Goal: Transaction & Acquisition: Purchase product/service

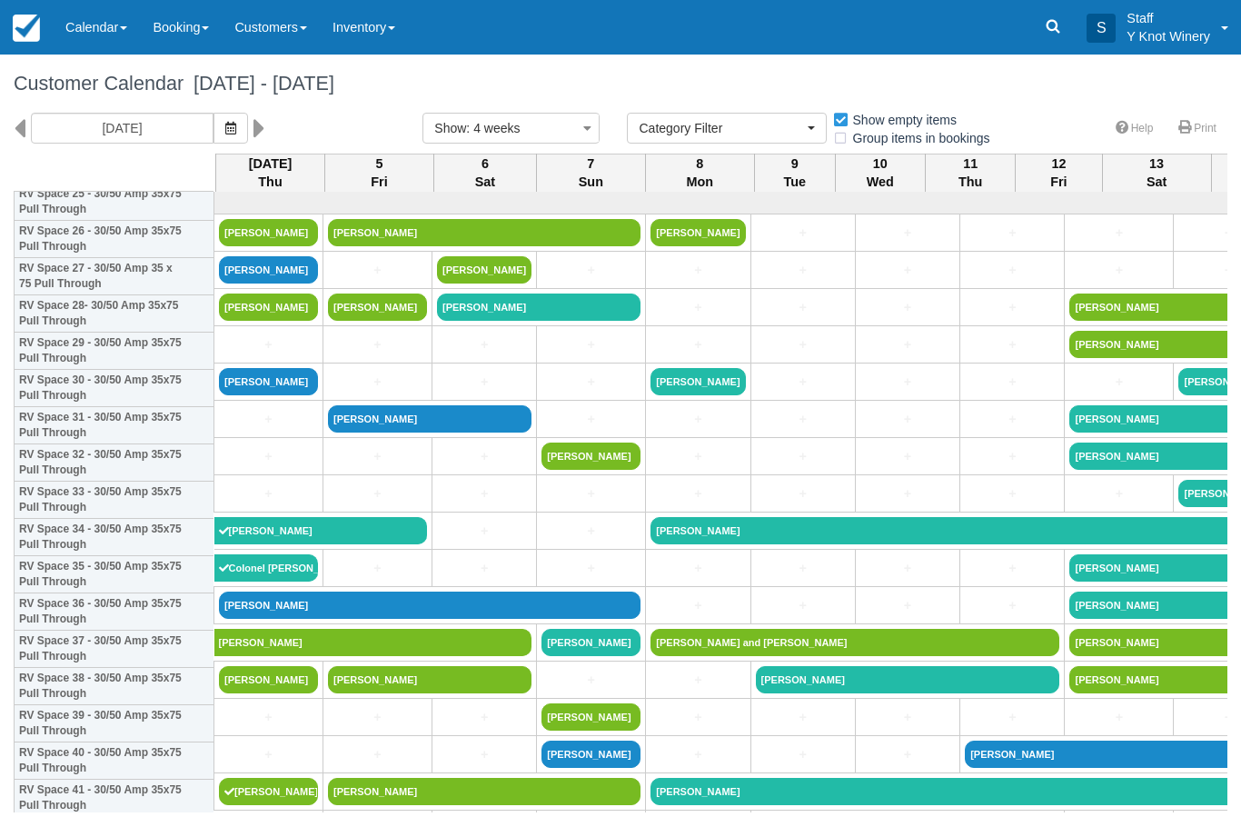
select select
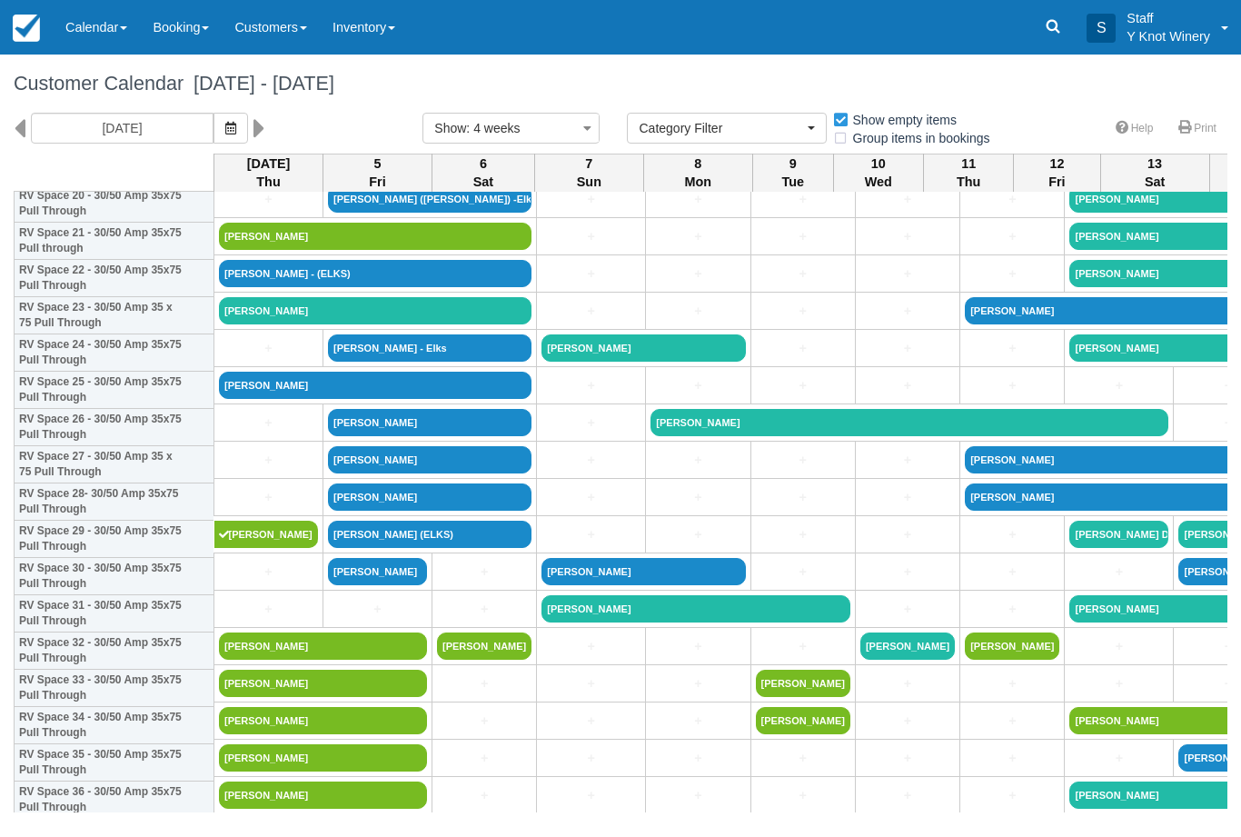
scroll to position [810, 0]
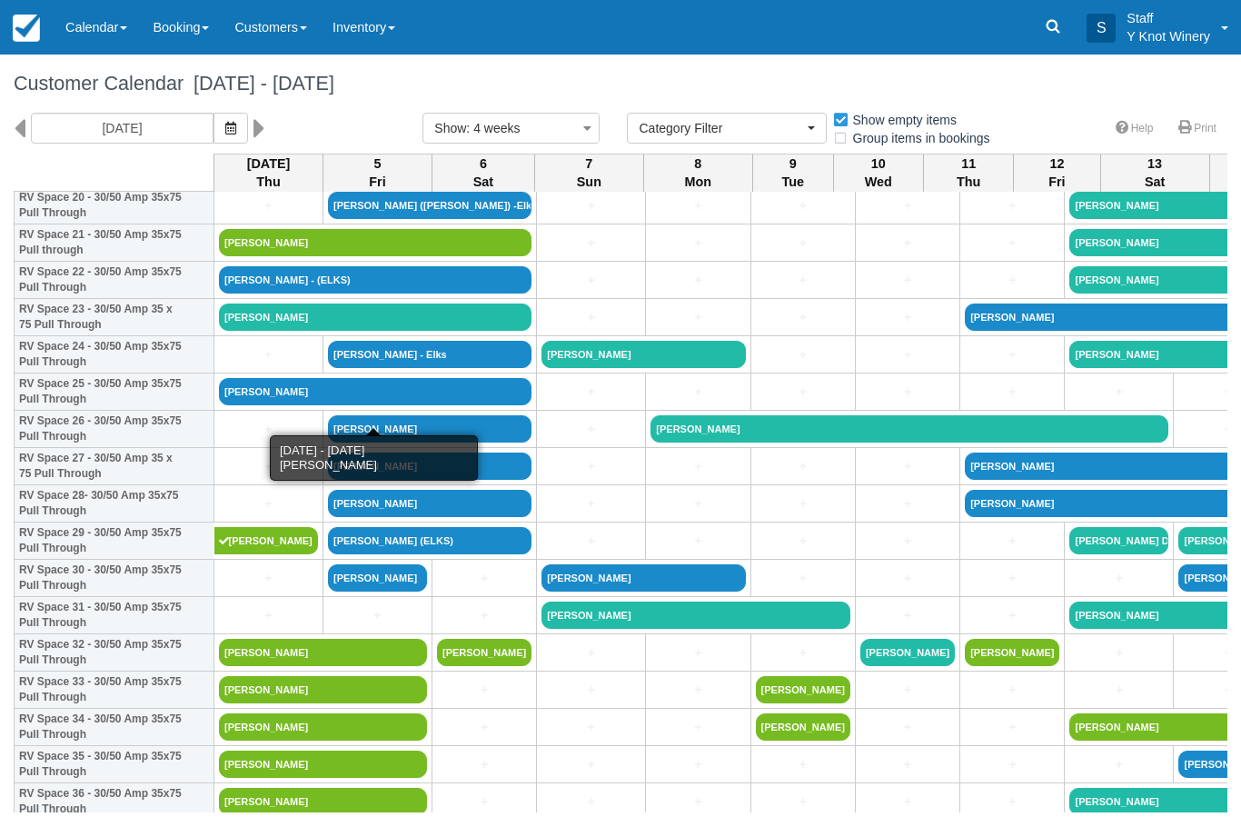
click at [291, 405] on link "[PERSON_NAME]" at bounding box center [375, 391] width 313 height 27
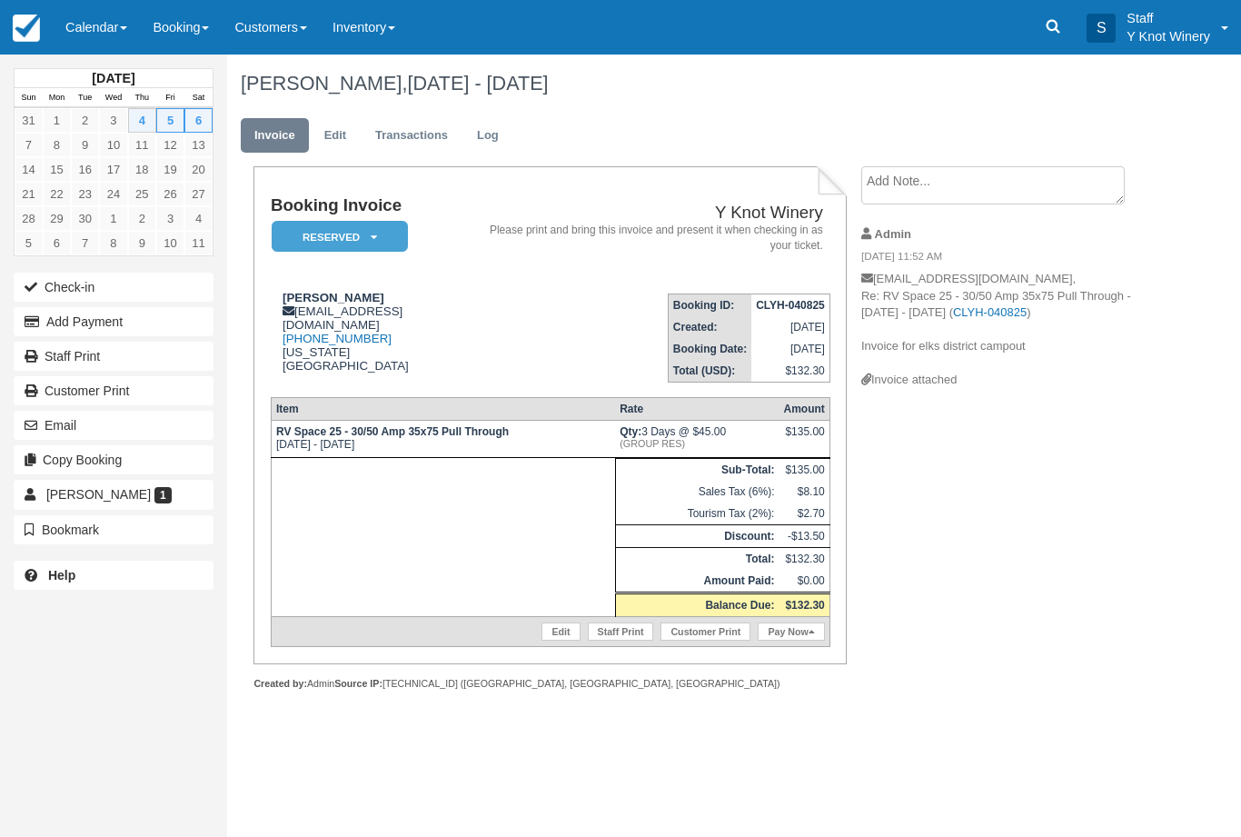
click at [167, 329] on button "Add Payment" at bounding box center [114, 321] width 200 height 29
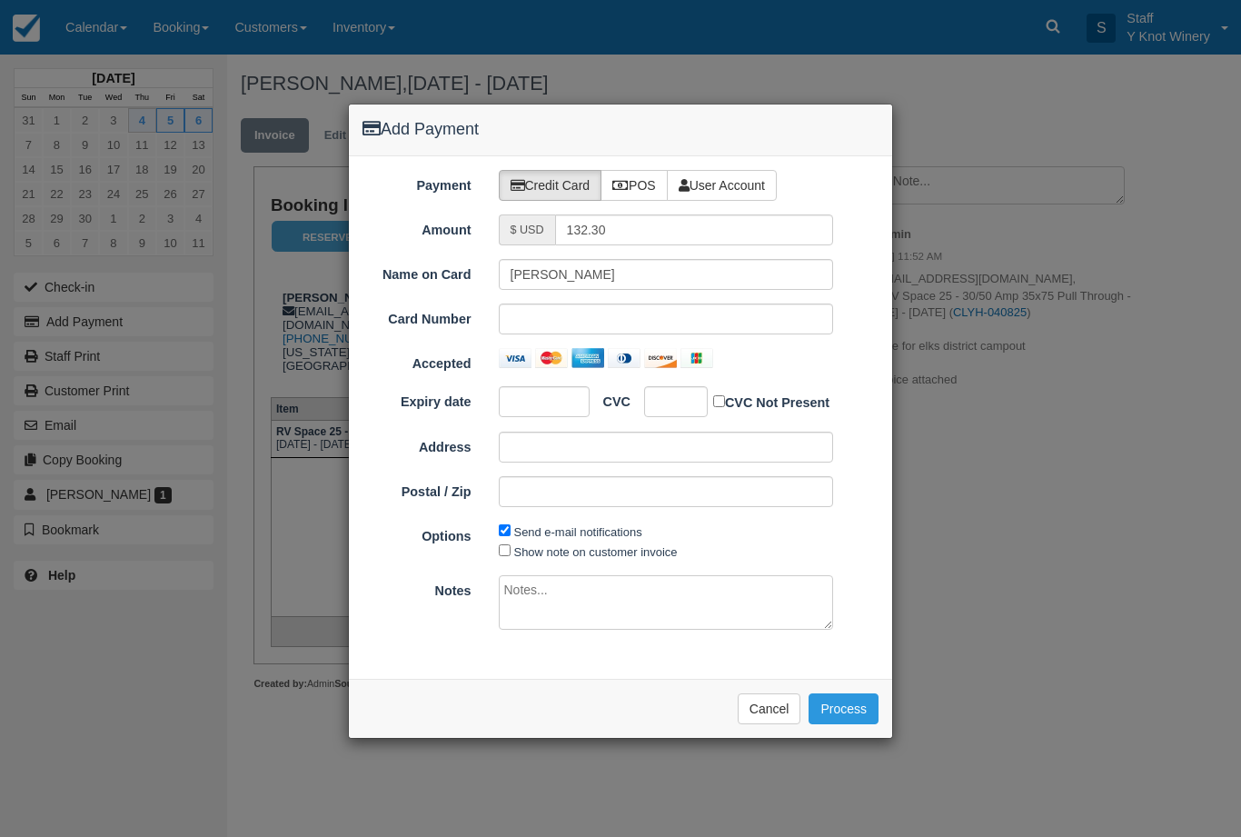
click at [648, 170] on label "POS" at bounding box center [634, 185] width 67 height 31
radio input "true"
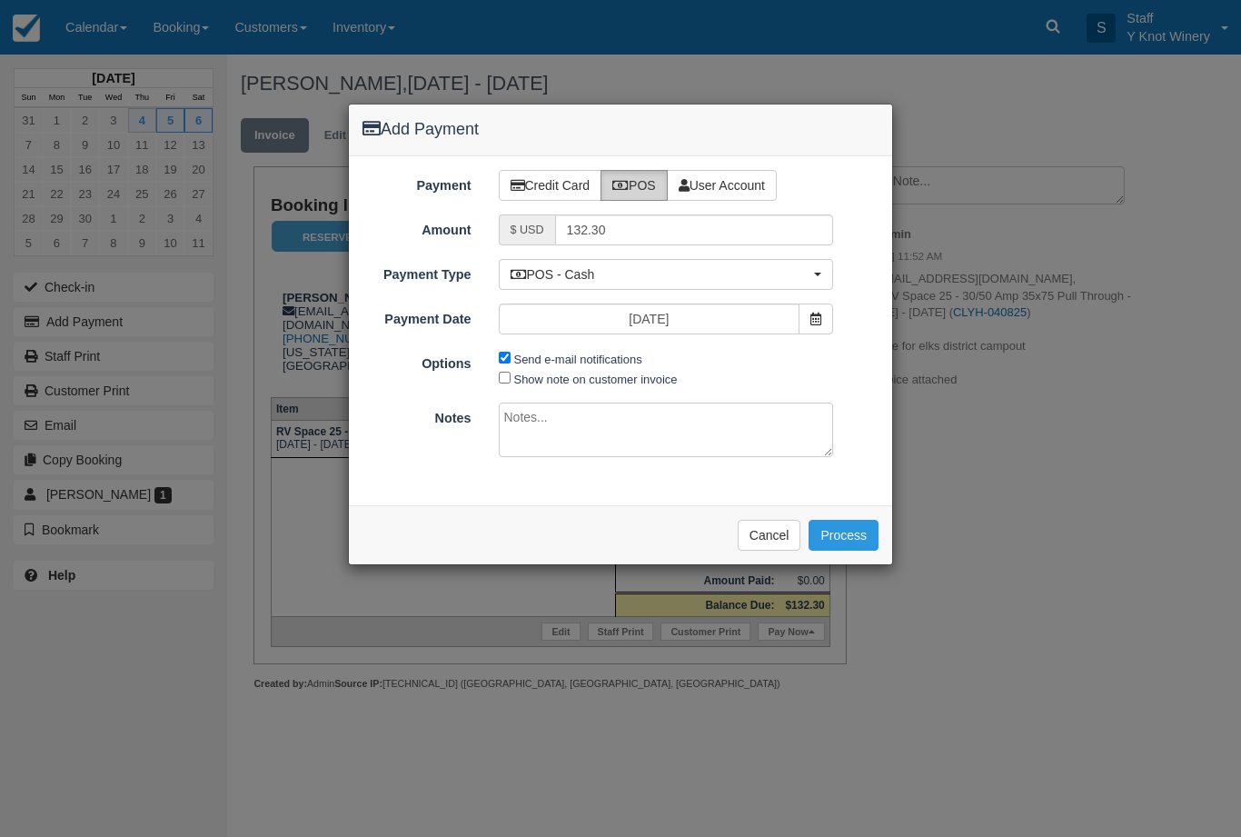
click at [861, 540] on button "Process" at bounding box center [844, 535] width 70 height 31
click at [776, 530] on button "Cancel" at bounding box center [770, 535] width 64 height 31
click at [758, 542] on button "Cancel" at bounding box center [770, 535] width 64 height 31
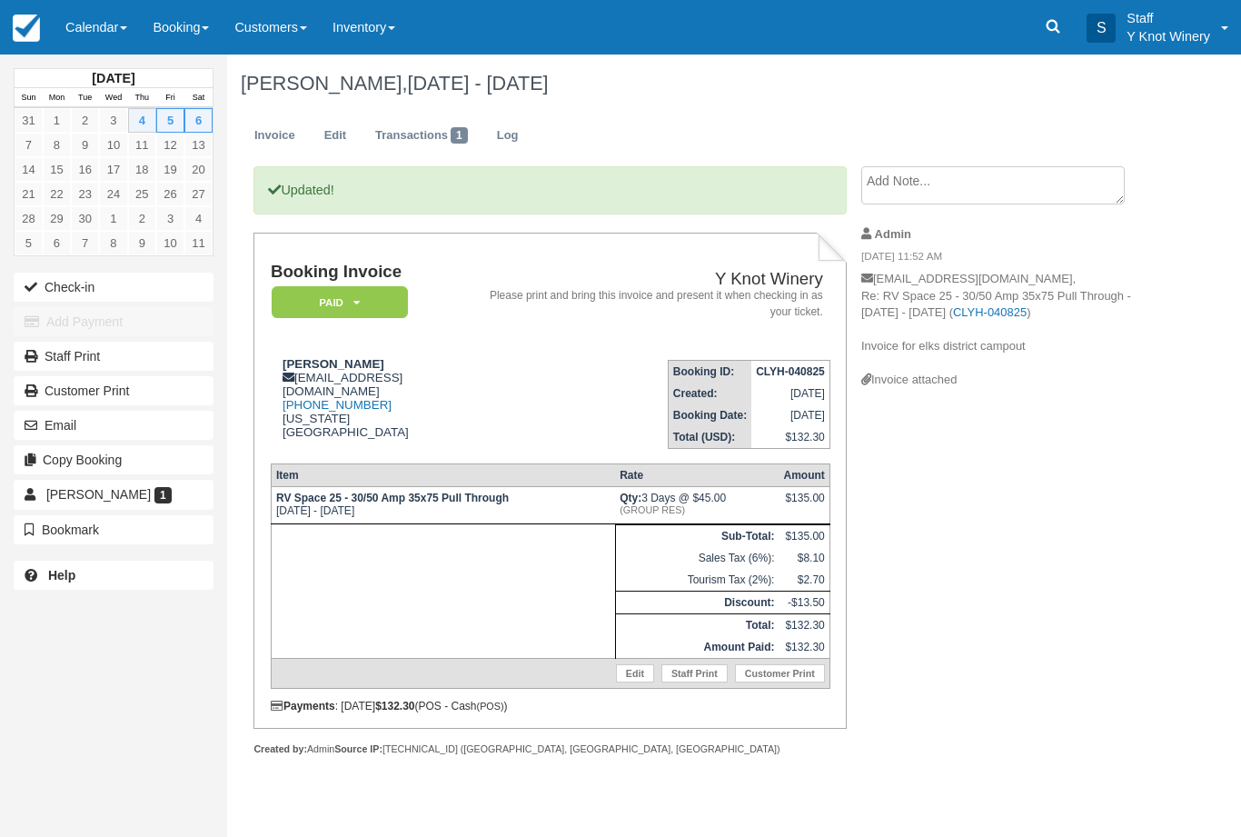
click at [124, 31] on link "Calendar" at bounding box center [96, 27] width 87 height 55
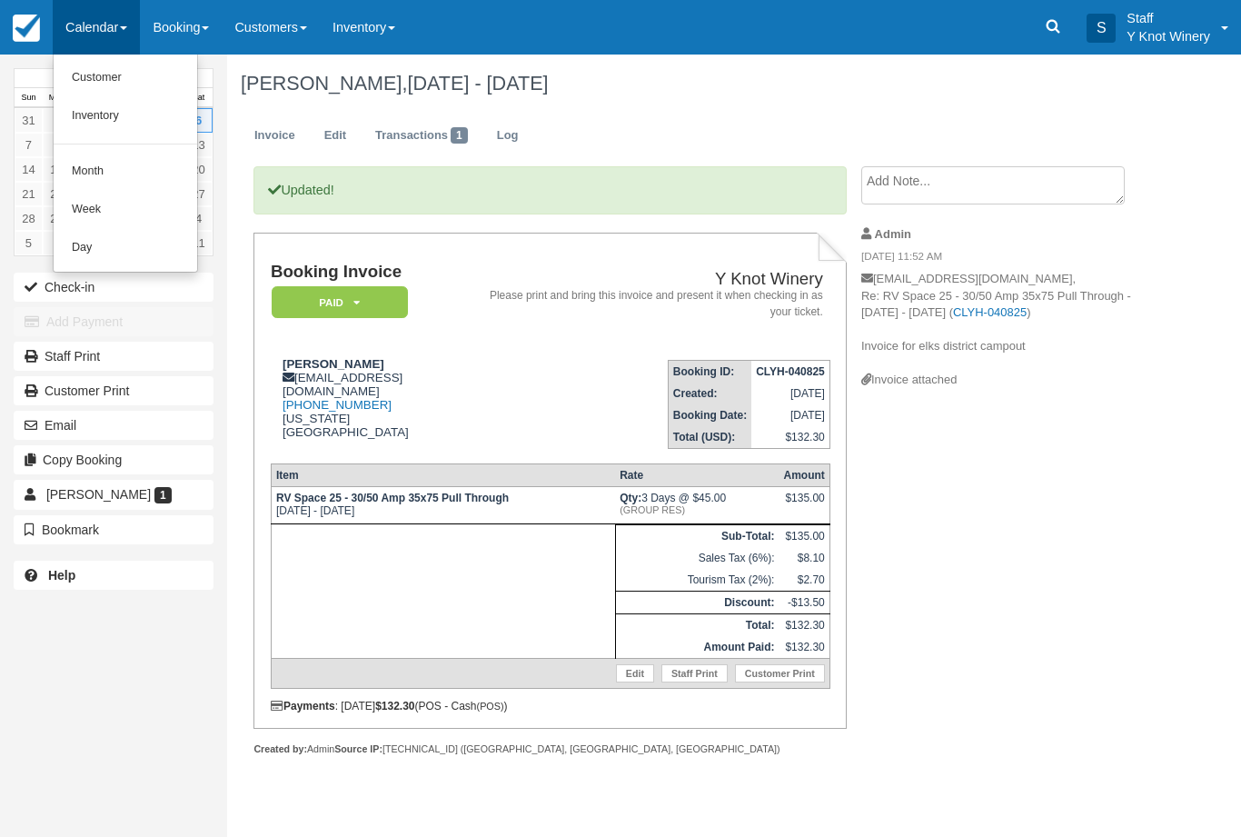
click at [142, 68] on link "Customer" at bounding box center [126, 78] width 144 height 38
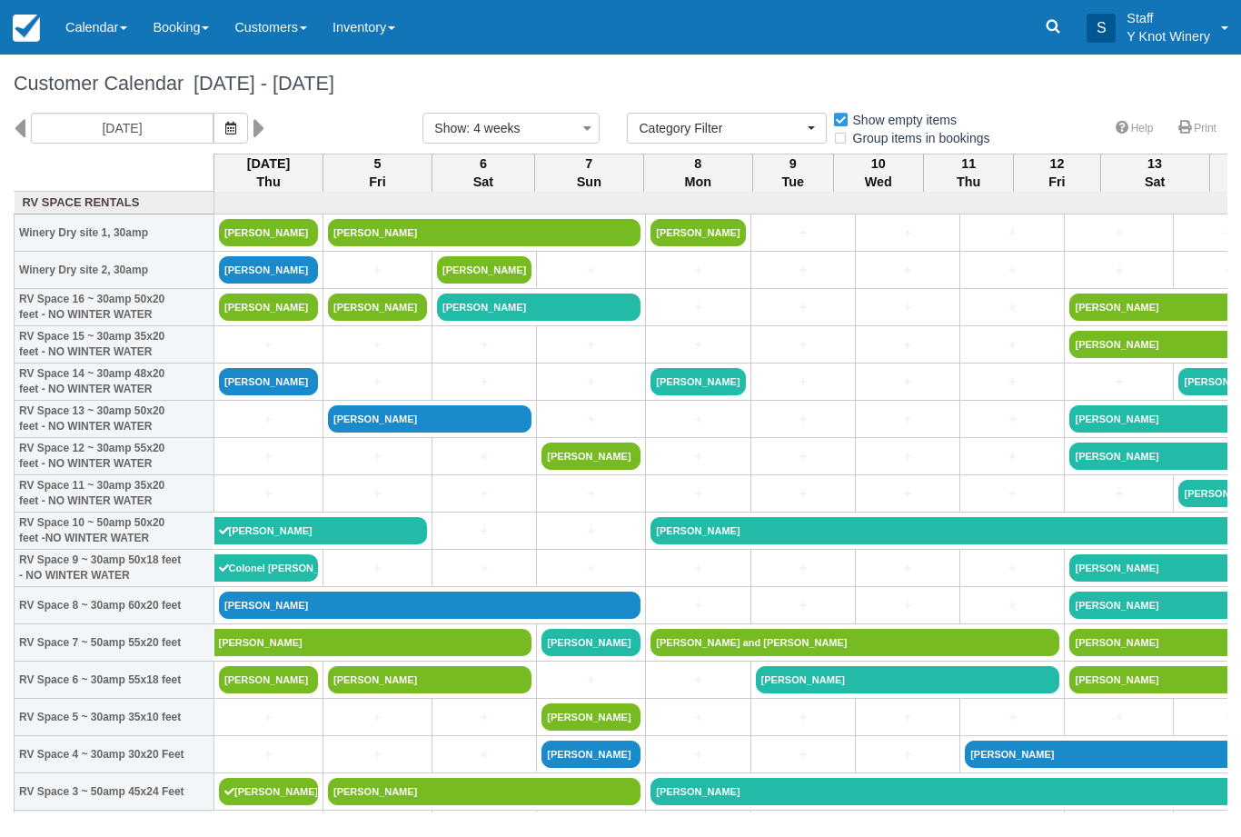
select select
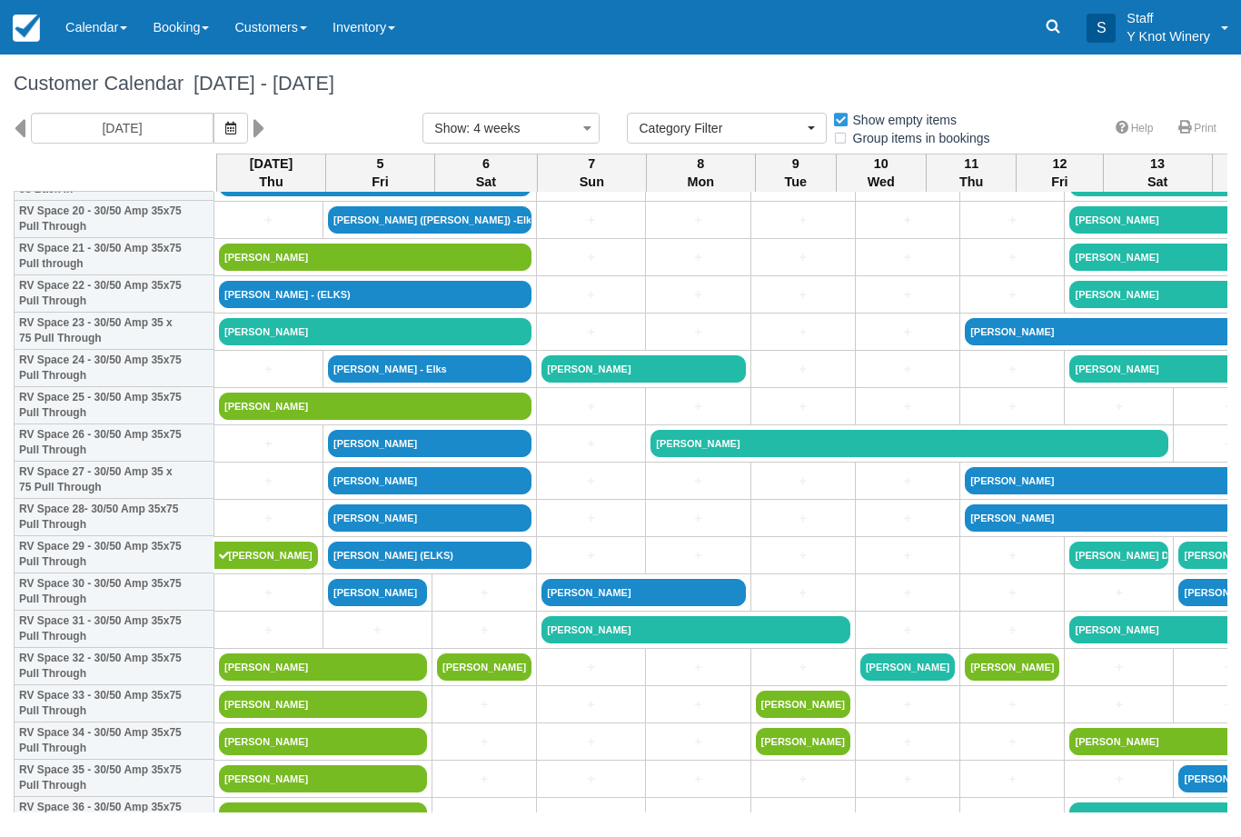
scroll to position [796, 0]
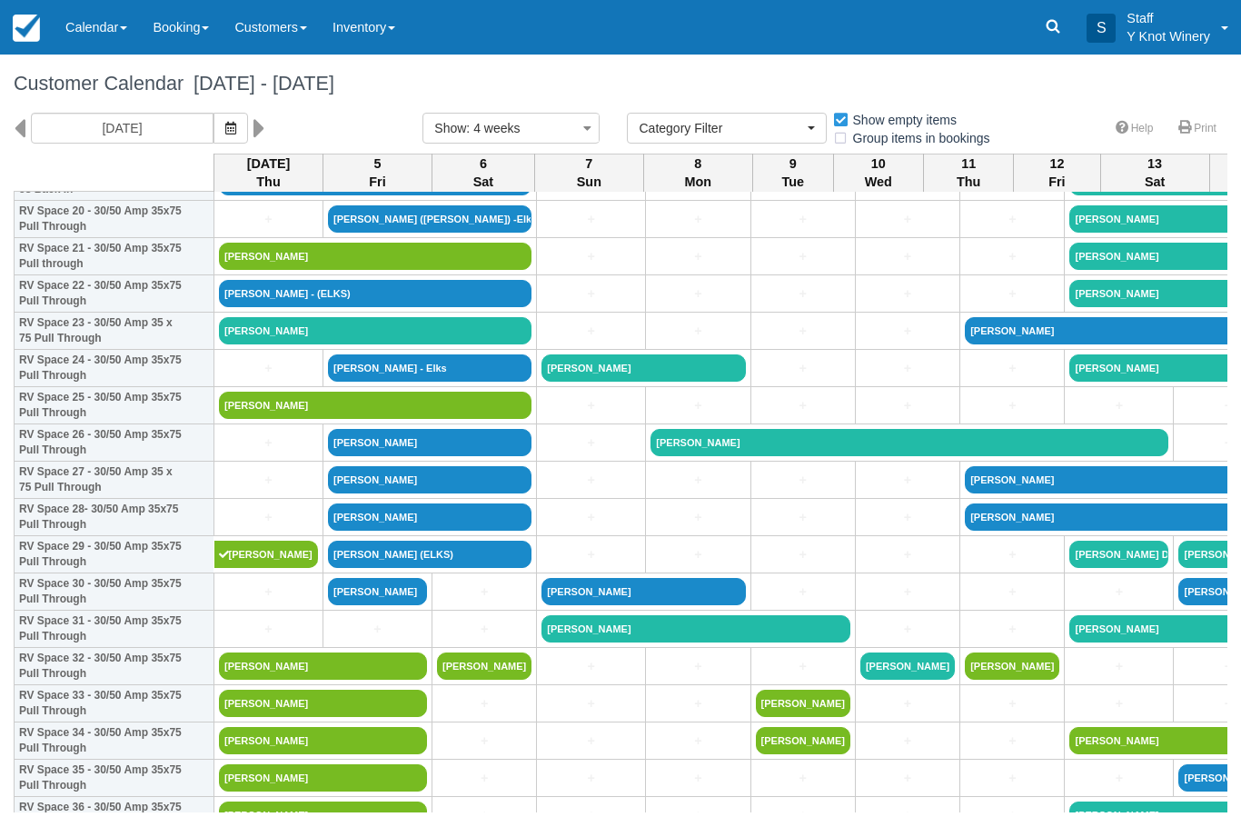
click at [300, 344] on link "[PERSON_NAME]" at bounding box center [375, 330] width 313 height 27
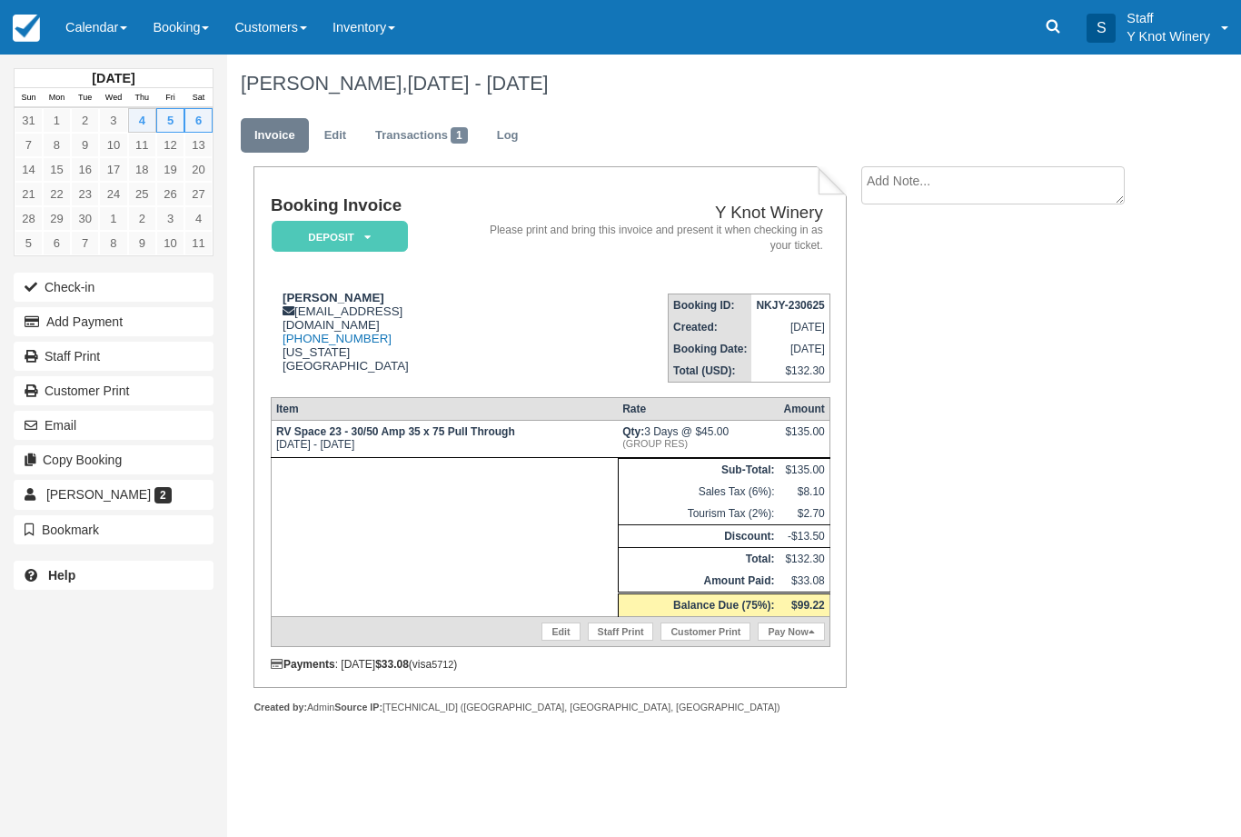
click at [176, 325] on button "Add Payment" at bounding box center [114, 321] width 200 height 29
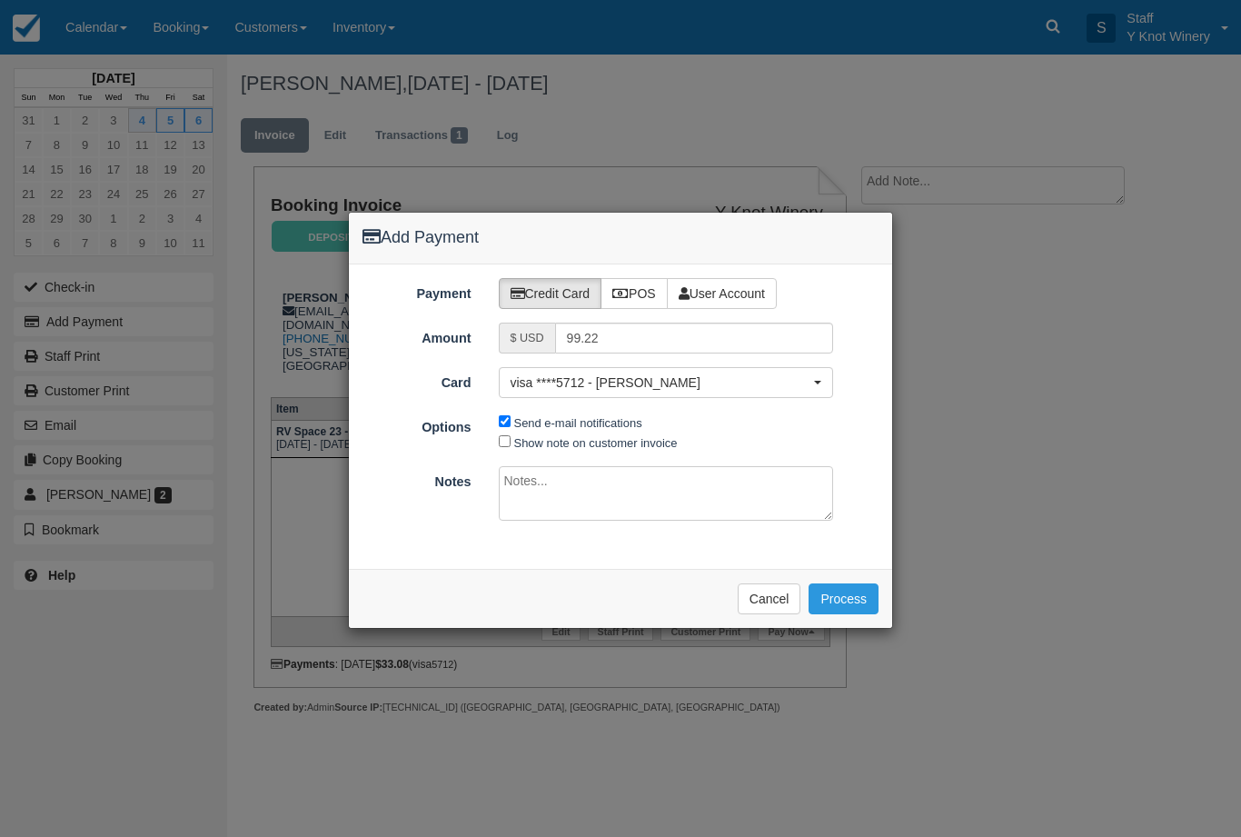
click at [841, 595] on button "Process" at bounding box center [844, 598] width 70 height 31
